Goal: Transaction & Acquisition: Subscribe to service/newsletter

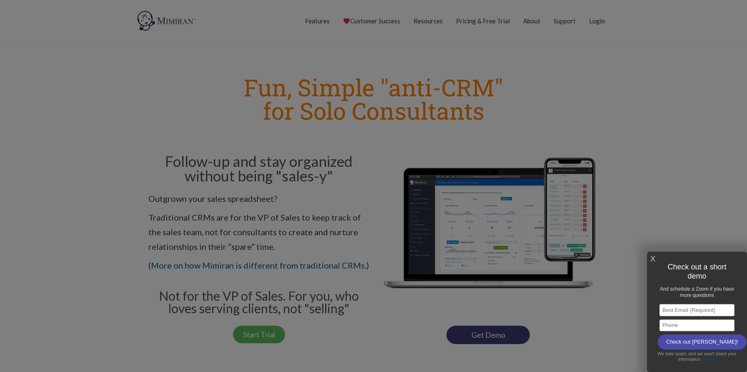
click at [277, 322] on div at bounding box center [373, 186] width 747 height 372
click at [656, 261] on h1 "Check out a short demo" at bounding box center [697, 271] width 83 height 23
click at [654, 259] on link "X" at bounding box center [652, 259] width 5 height 14
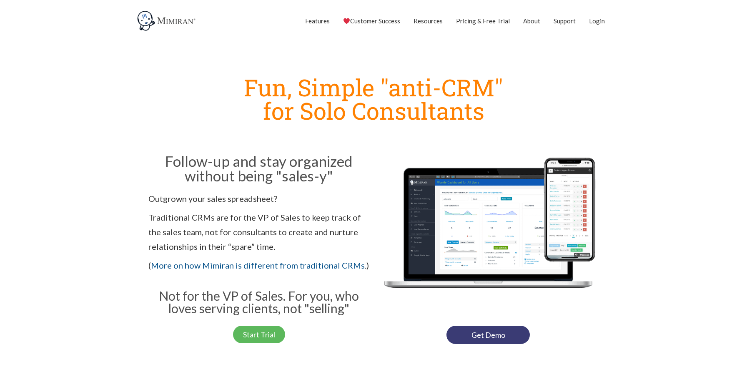
click at [243, 332] on span "Start Trial" at bounding box center [259, 335] width 32 height 8
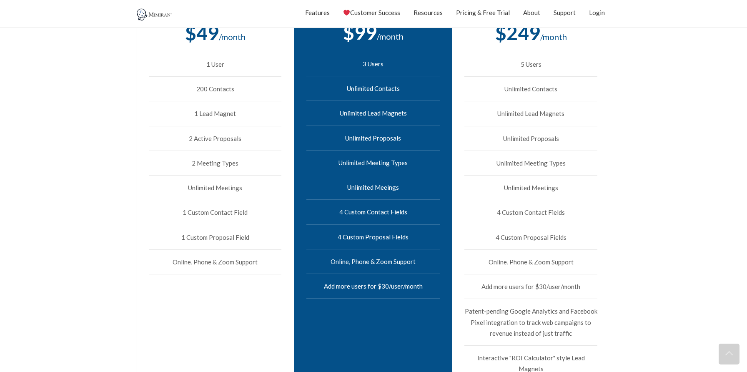
scroll to position [340, 0]
